Goal: Transaction & Acquisition: Purchase product/service

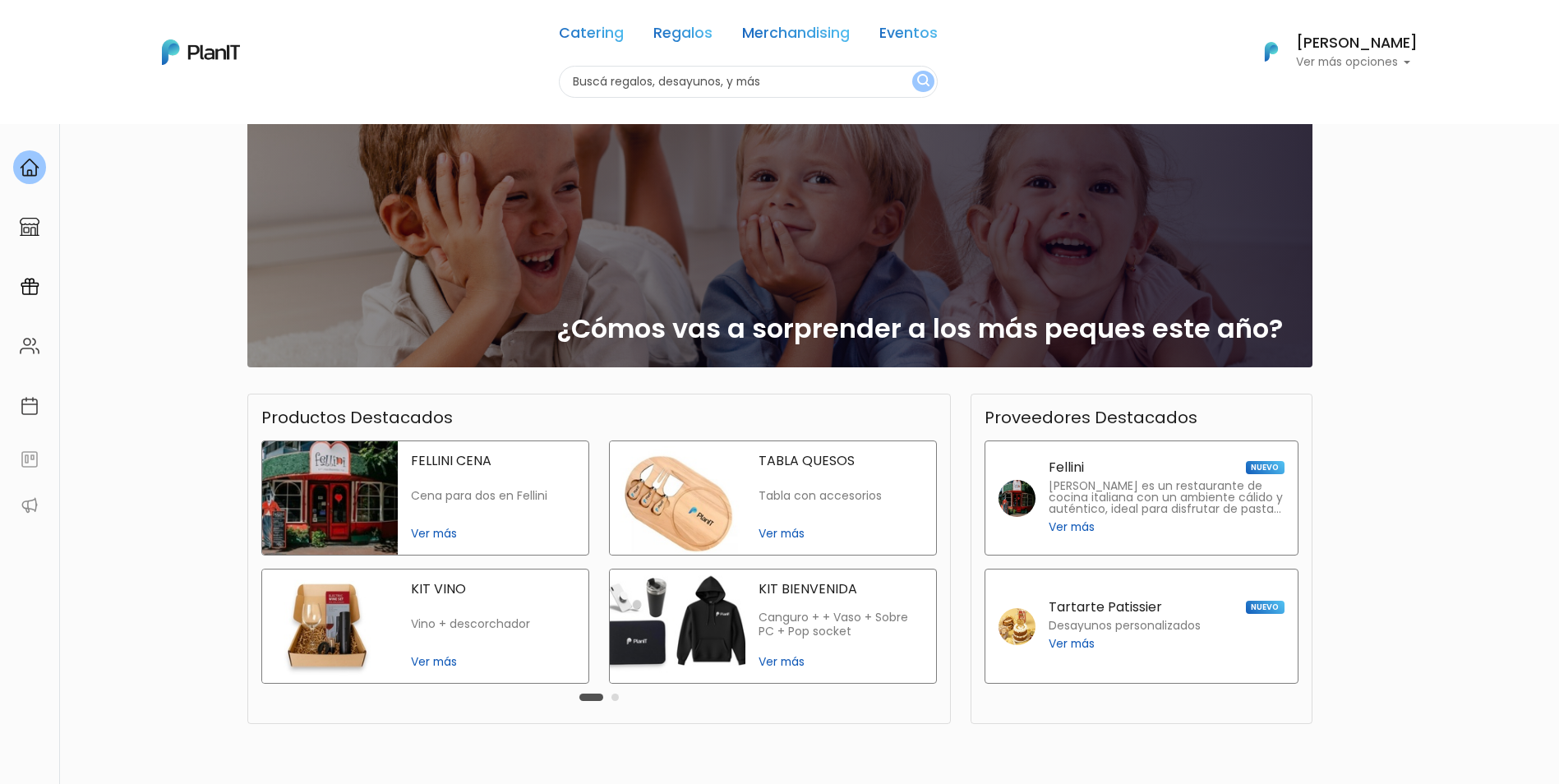
scroll to position [211, 0]
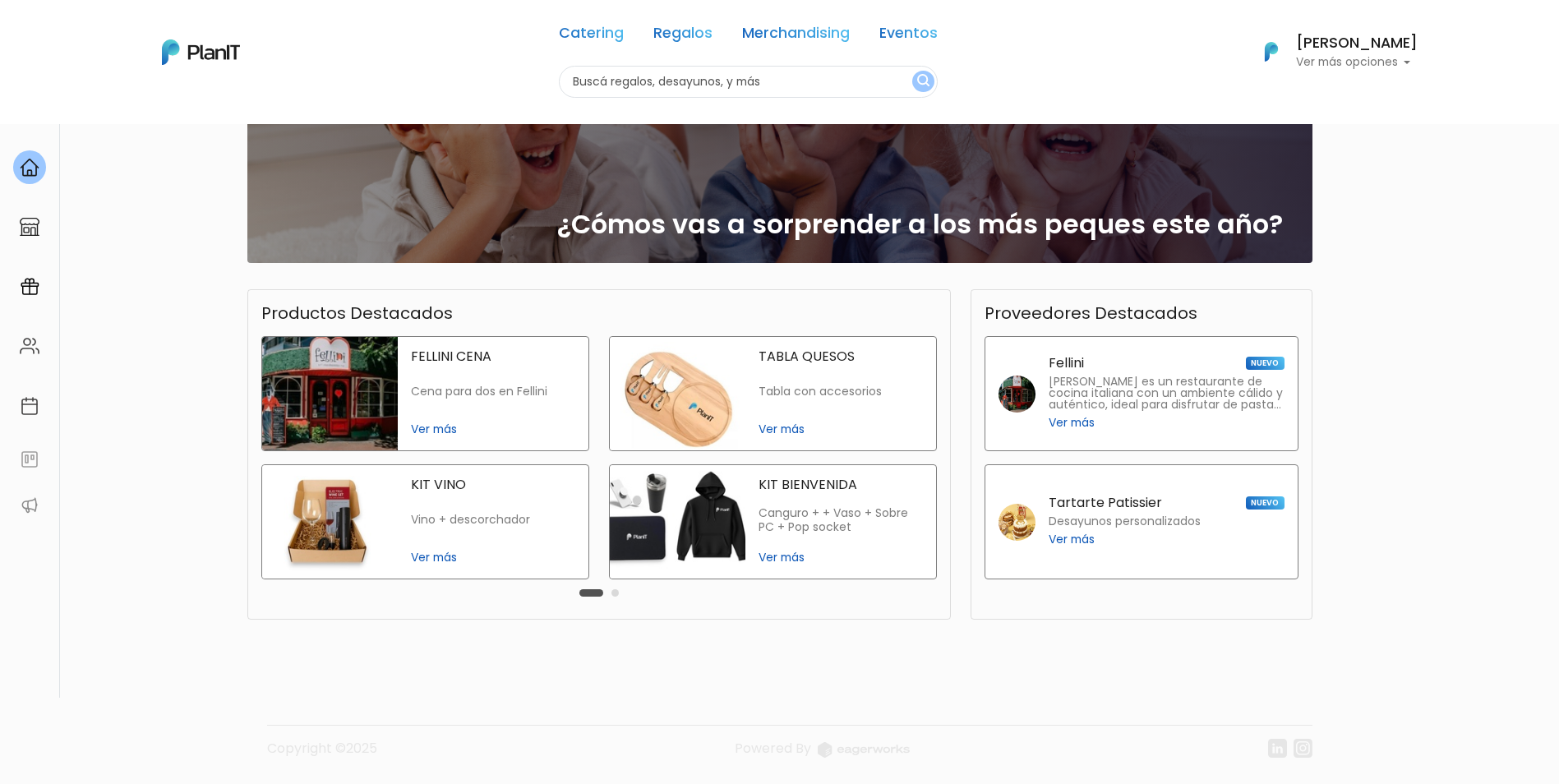
click at [614, 595] on button "Carousel Page 2" at bounding box center [615, 593] width 8 height 8
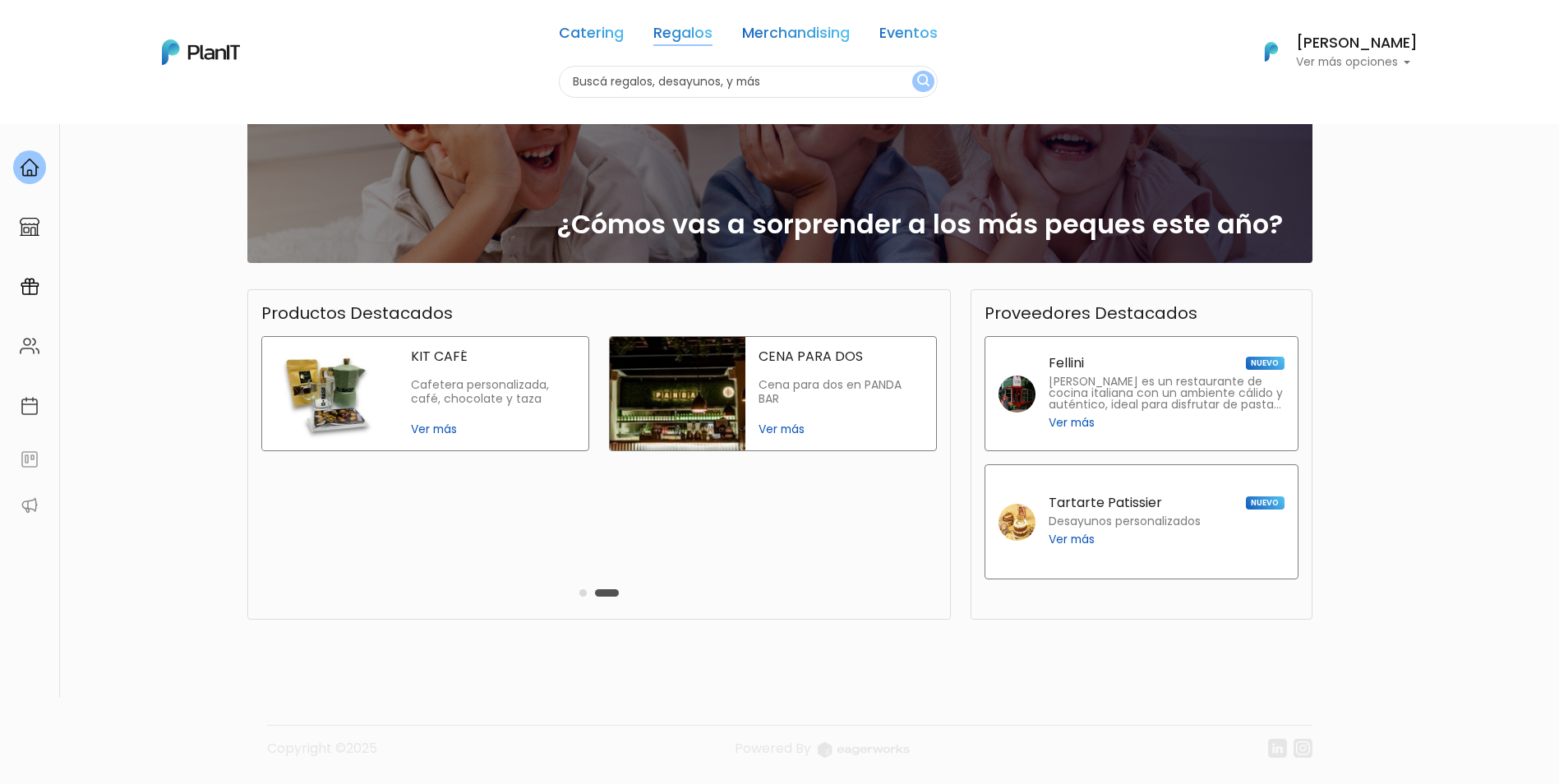
click at [675, 33] on link "Regalos" at bounding box center [682, 36] width 59 height 19
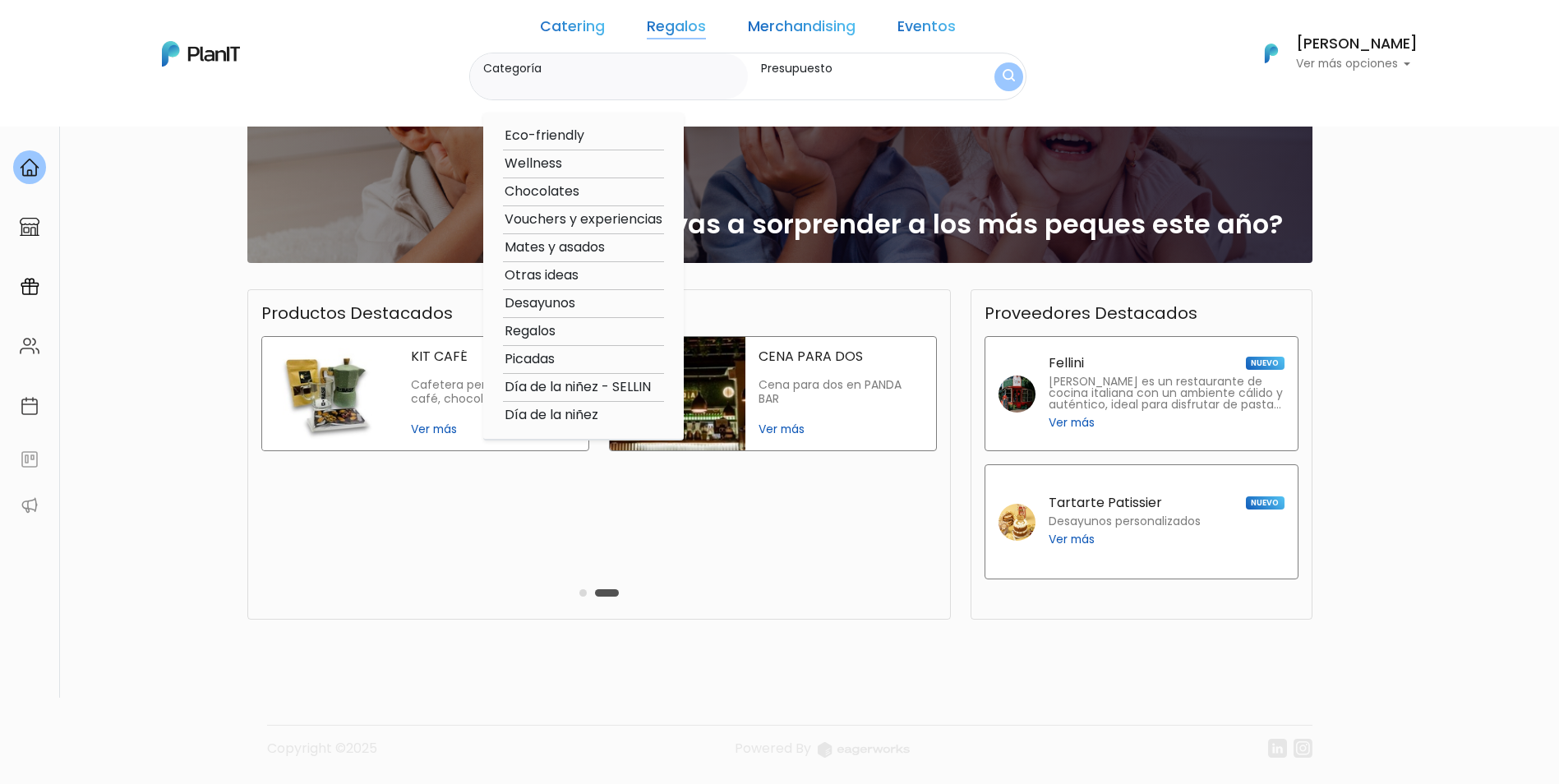
click at [589, 166] on option "Wellness" at bounding box center [583, 163] width 161 height 20
type input "Wellness"
type input "$0 - $1000"
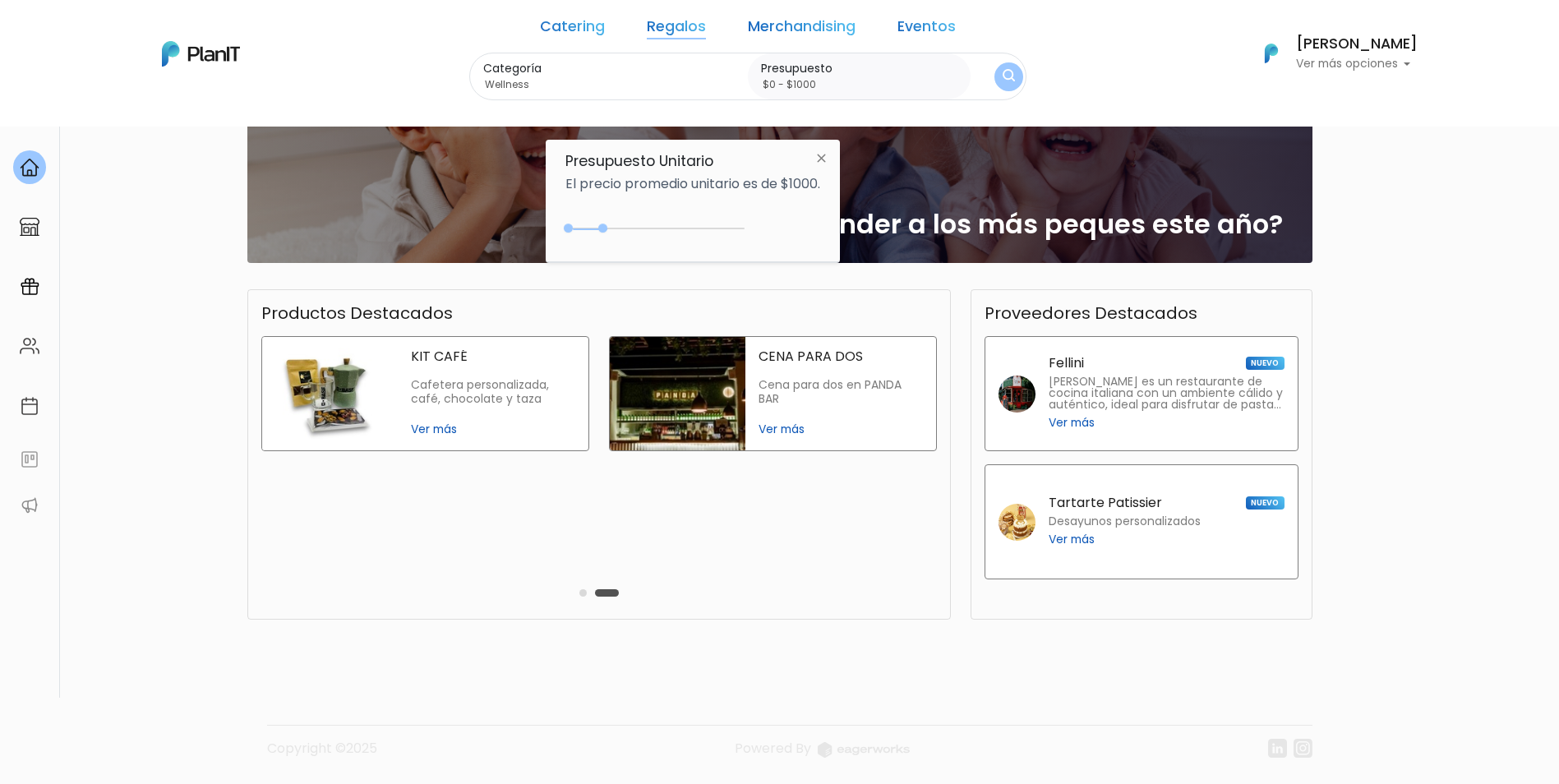
click at [821, 154] on img at bounding box center [821, 157] width 30 height 29
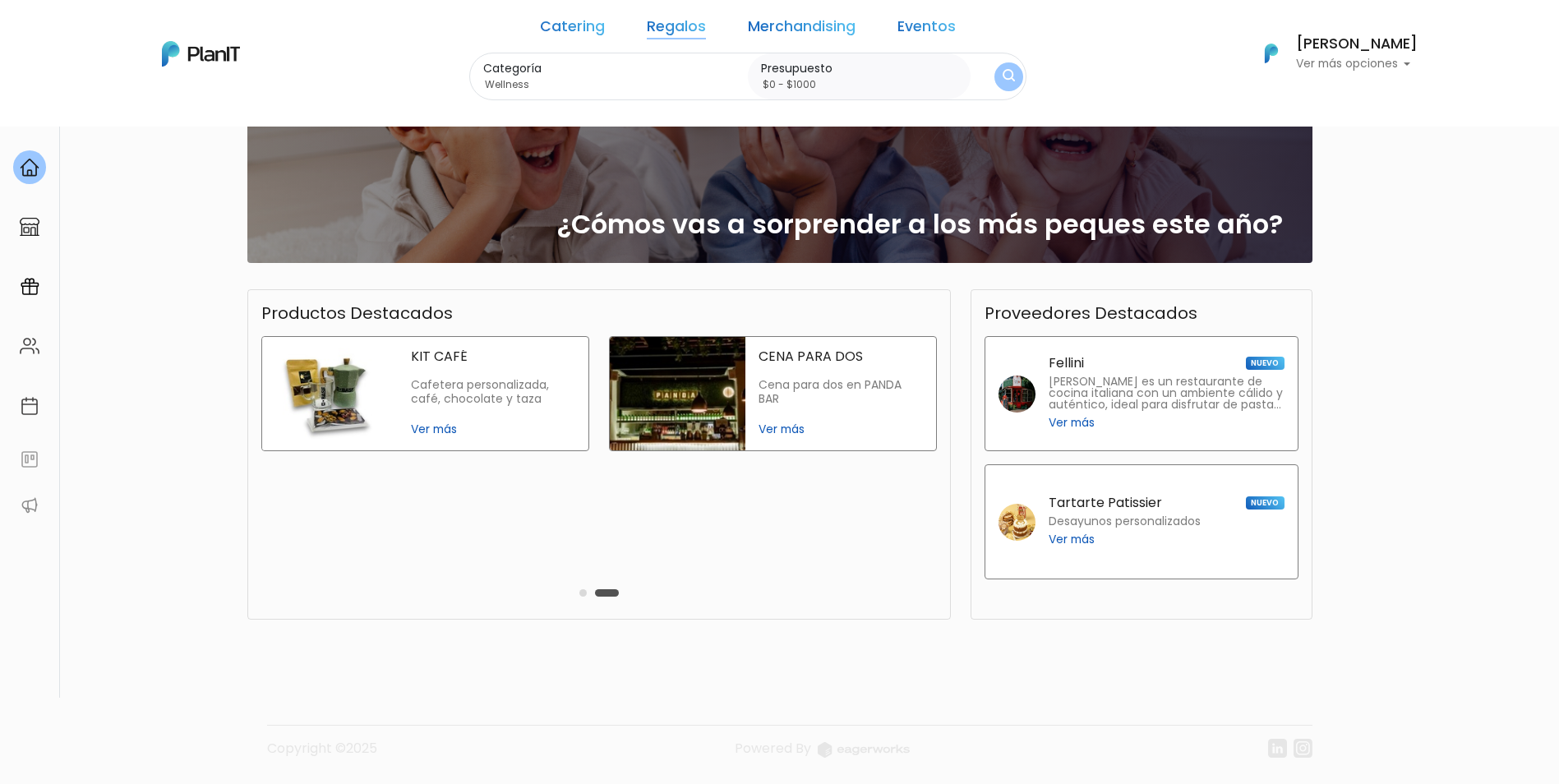
click at [995, 78] on button "submit" at bounding box center [1010, 77] width 29 height 29
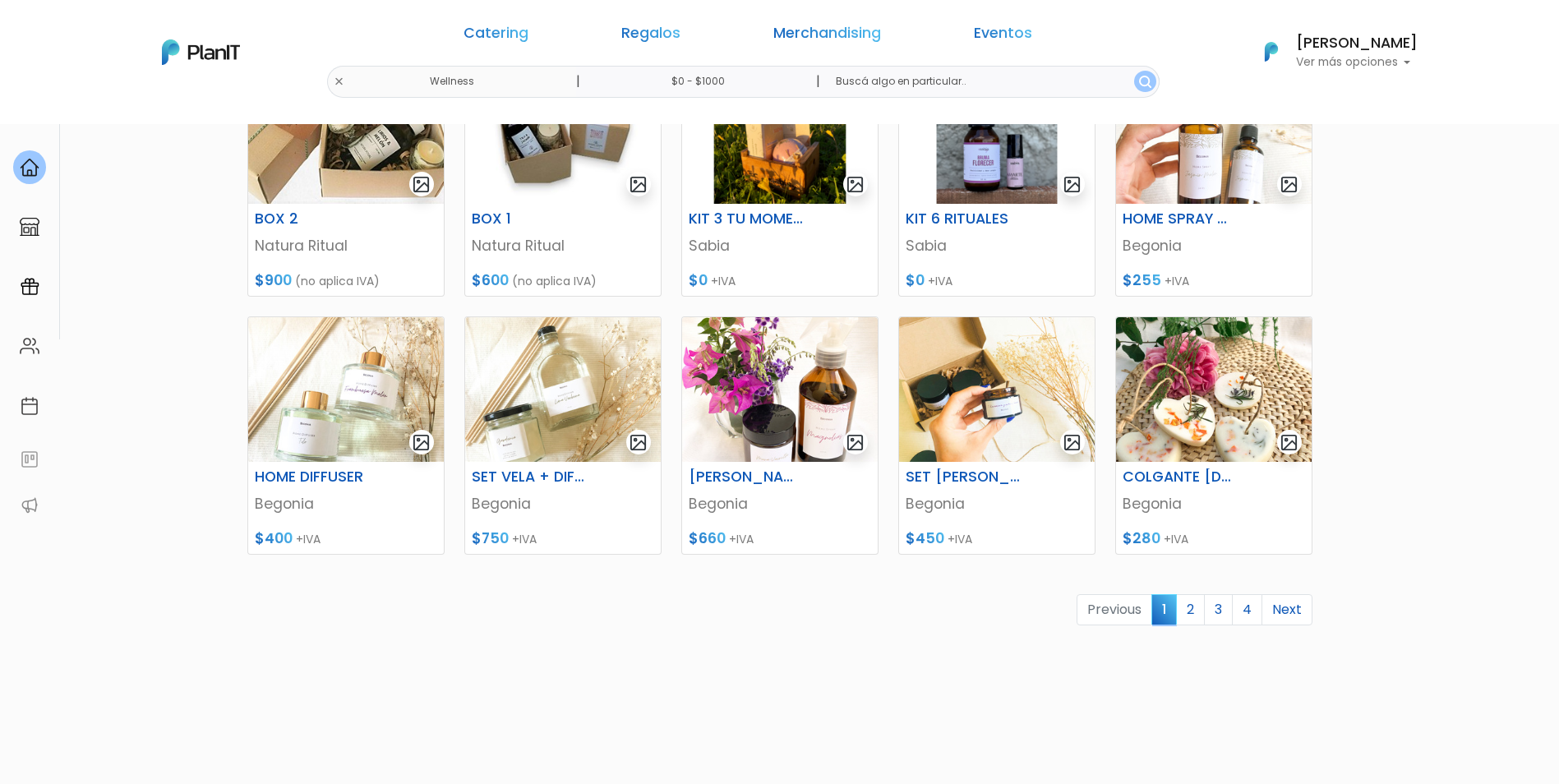
scroll to position [325, 0]
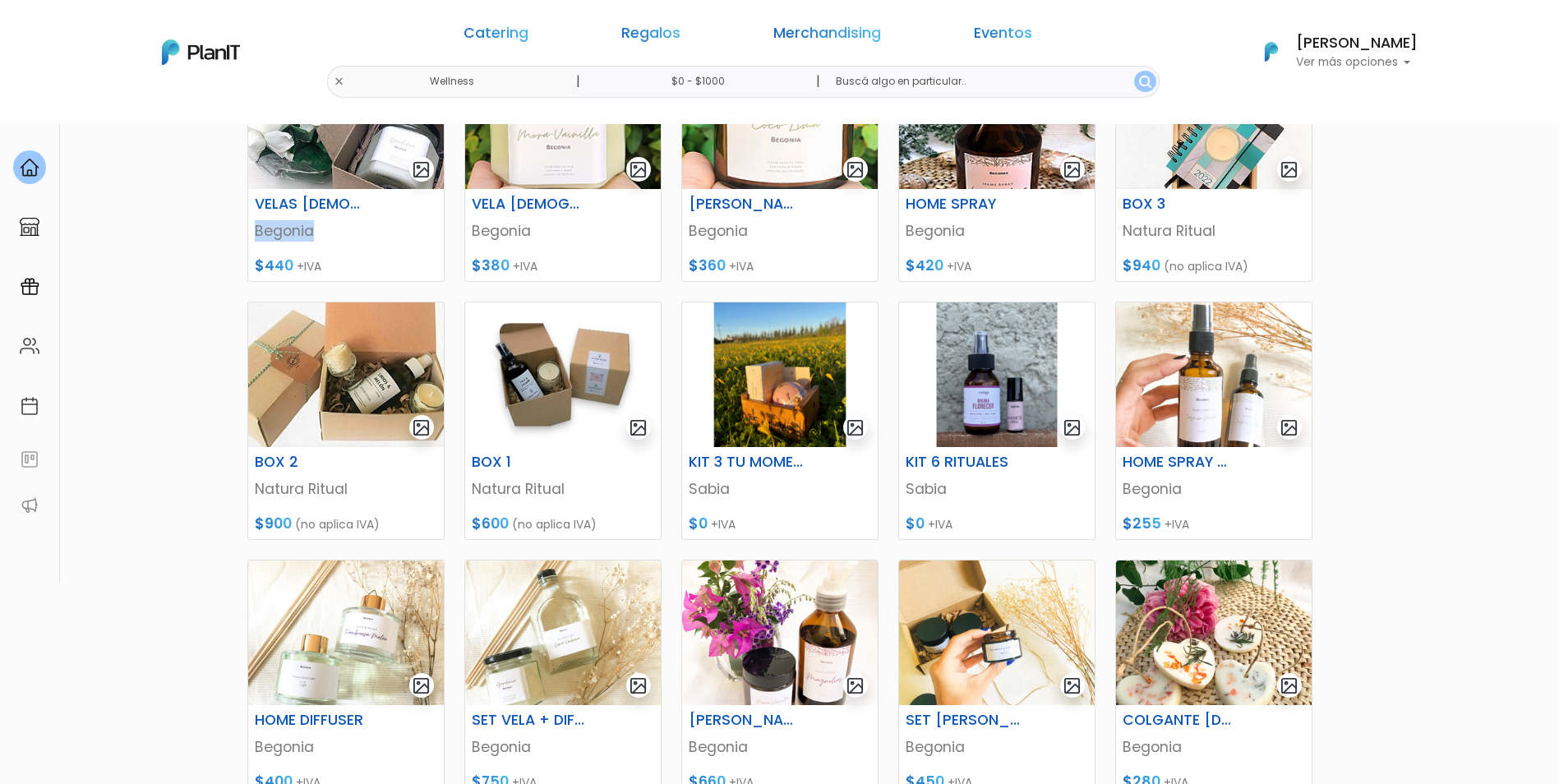
drag, startPoint x: 199, startPoint y: 251, endPoint x: 208, endPoint y: 248, distance: 9.5
click at [206, 249] on section "53 resultados Regalos Wellness Hay 53 opciones Wellness Ordenar por Menor Preci…" at bounding box center [780, 386] width 1559 height 1177
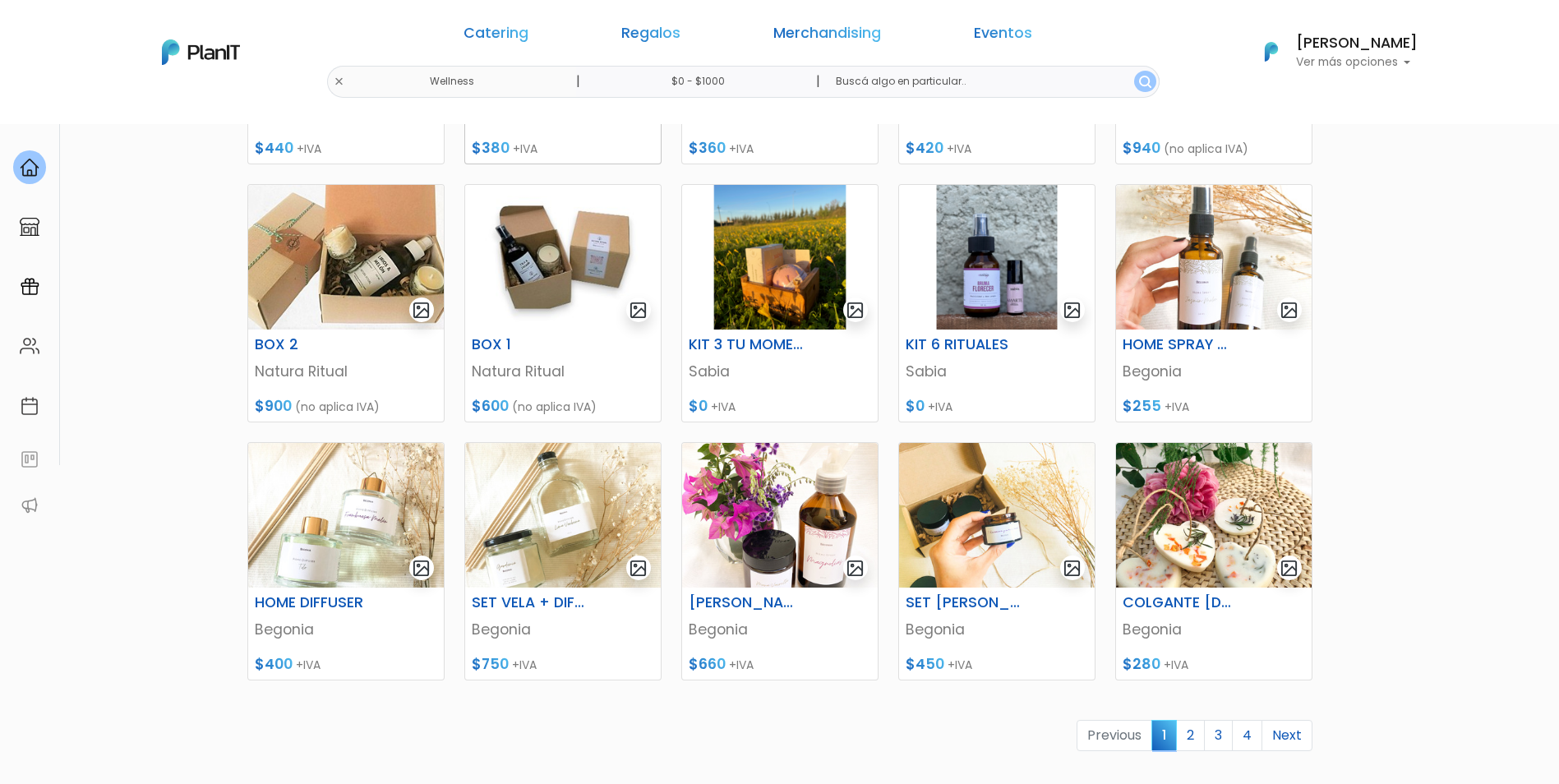
scroll to position [654, 0]
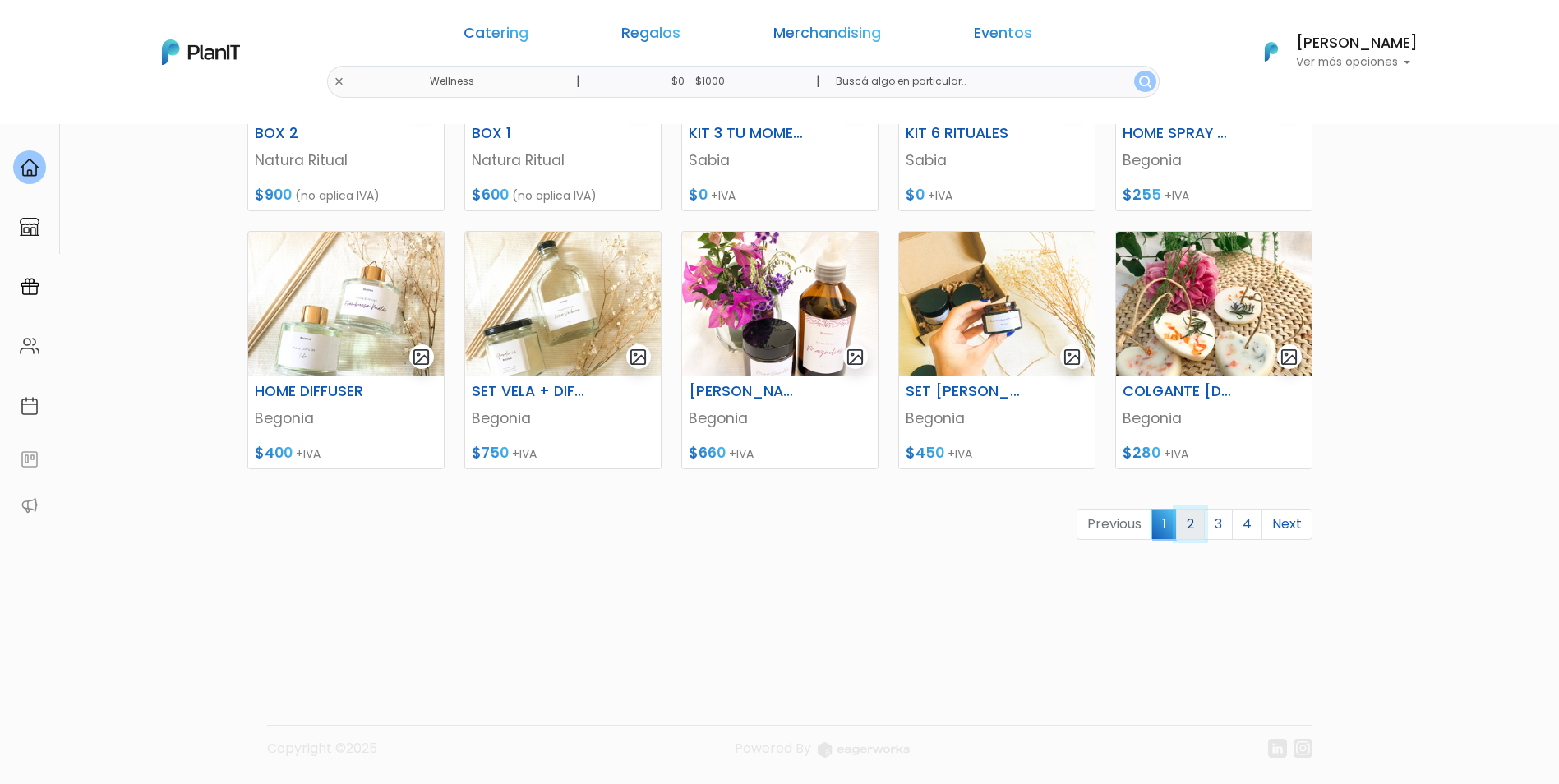
click at [1197, 521] on link "2" at bounding box center [1191, 524] width 29 height 31
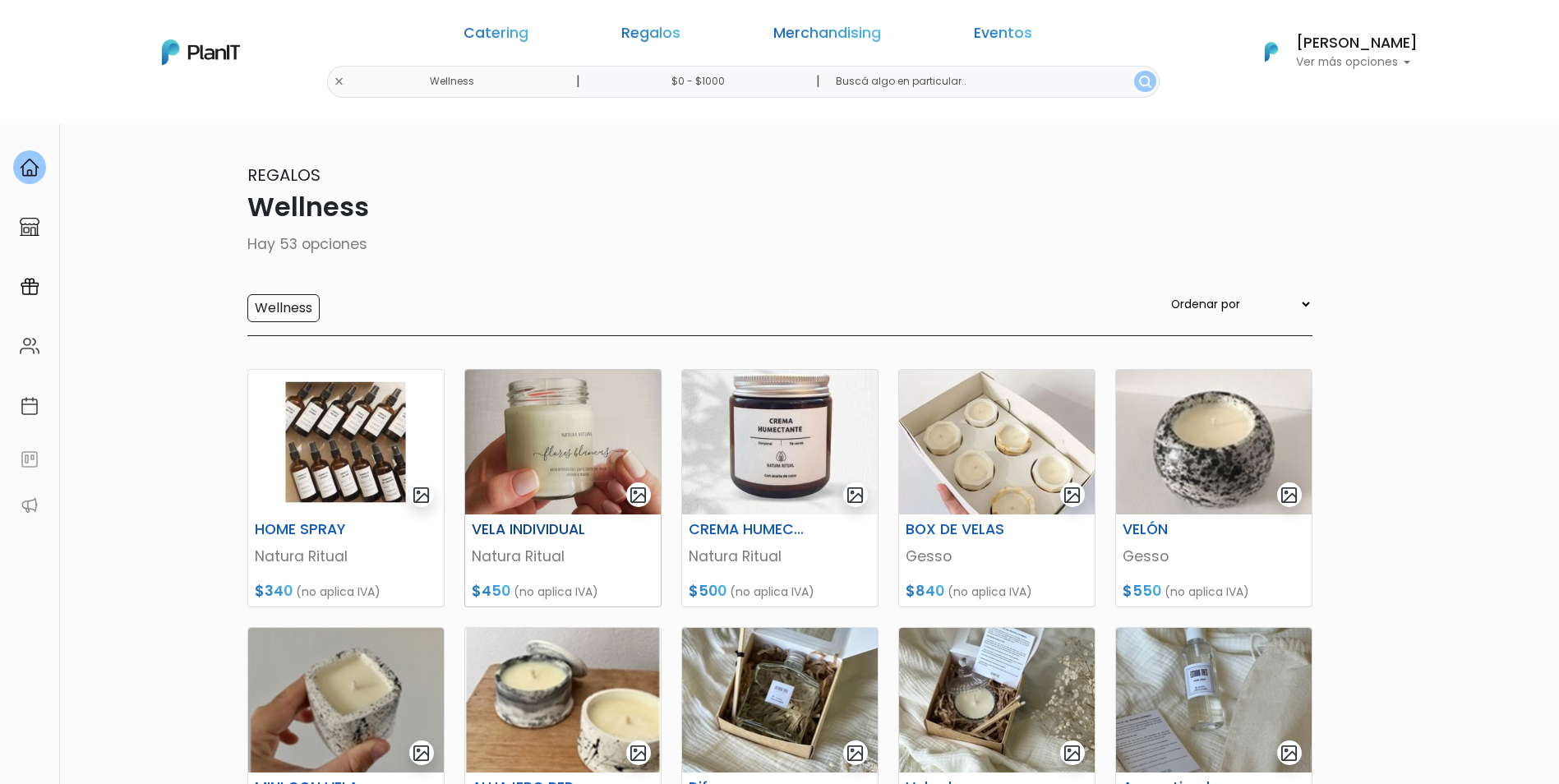
click at [575, 443] on img at bounding box center [563, 441] width 196 height 145
